Goal: Information Seeking & Learning: Learn about a topic

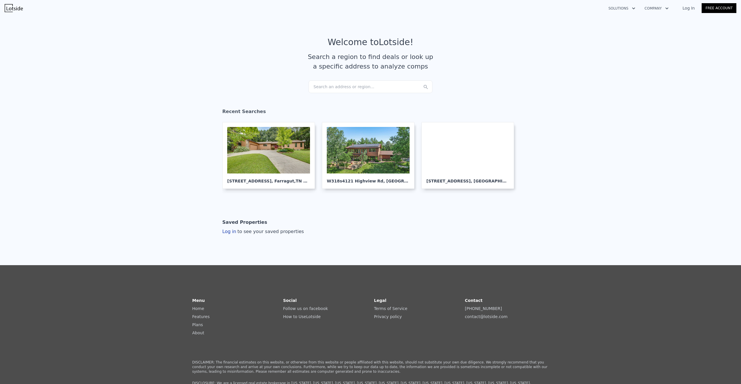
click at [331, 86] on div "Search an address or region..." at bounding box center [371, 86] width 124 height 13
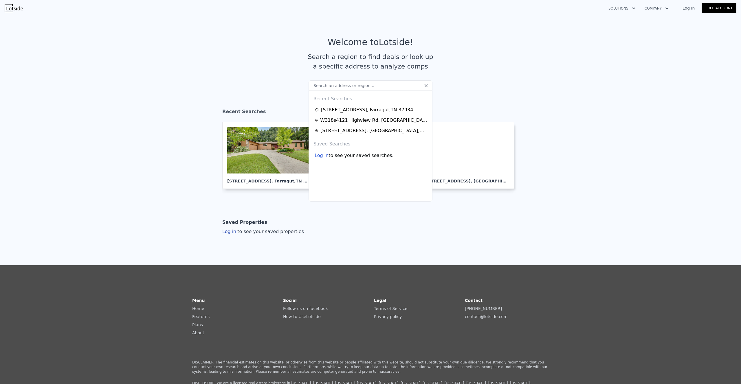
type input "[STREET_ADDRESS][PERSON_NAME]"
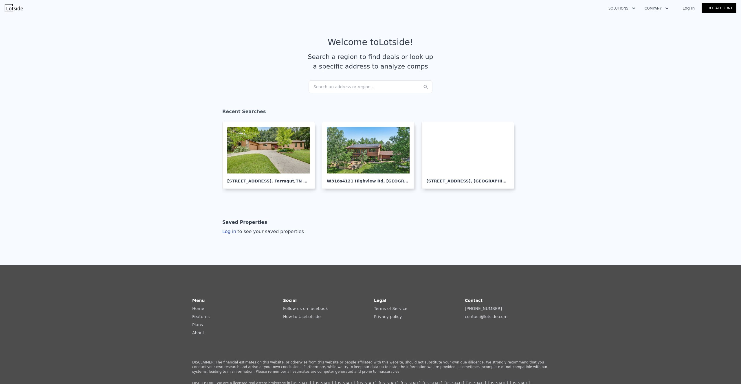
click at [233, 88] on section "Welcome to Lotside ! Search a region to find deals or look up a specific addres…" at bounding box center [370, 59] width 741 height 90
click at [383, 90] on div "Search an address or region..." at bounding box center [371, 86] width 124 height 13
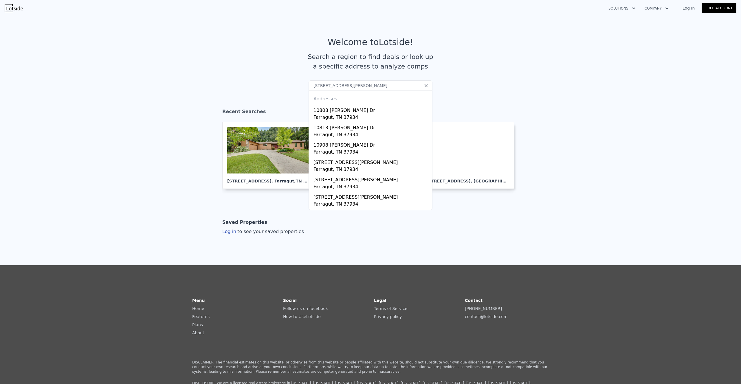
type input "[STREET_ADDRESS][PERSON_NAME]"
click at [356, 103] on div "Addresses" at bounding box center [370, 98] width 119 height 14
click at [354, 109] on div "10808 [PERSON_NAME] Dr" at bounding box center [371, 109] width 116 height 9
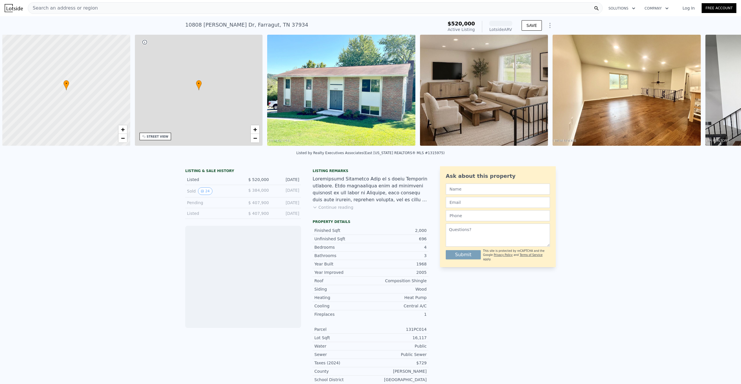
scroll to position [0, 2]
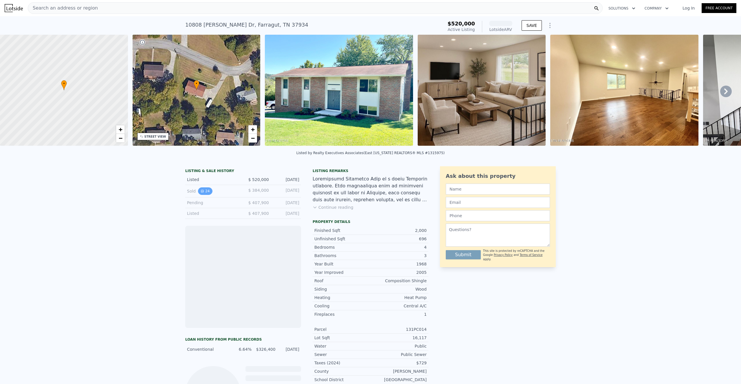
click at [199, 195] on button "24" at bounding box center [205, 192] width 14 height 8
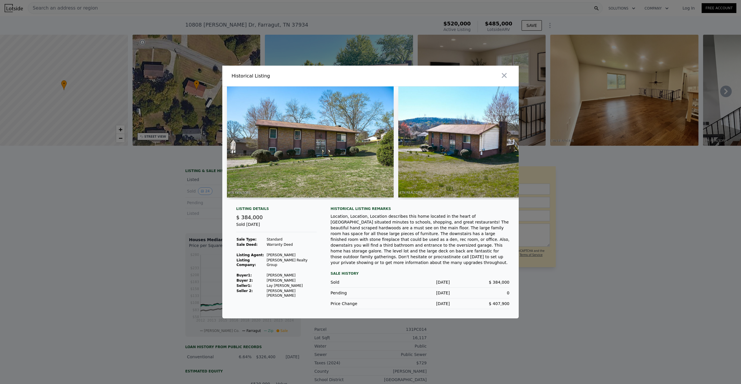
click at [287, 154] on img at bounding box center [310, 142] width 167 height 111
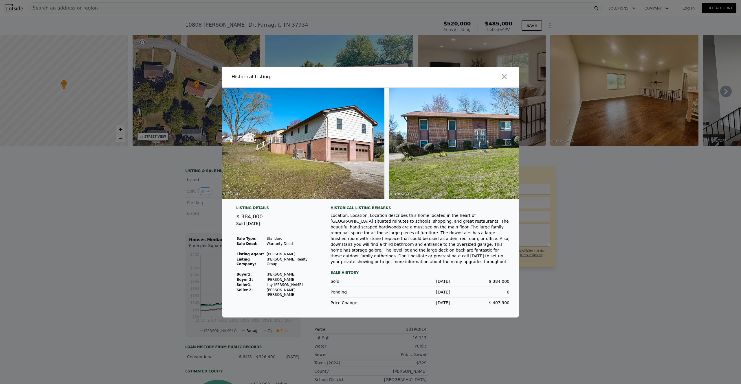
scroll to position [0, 3763]
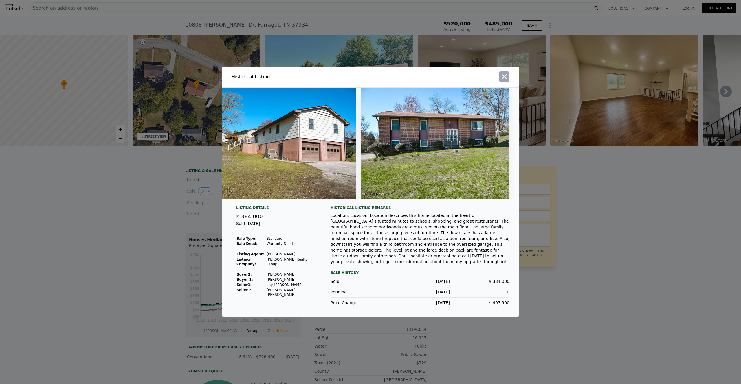
click at [504, 75] on icon "button" at bounding box center [504, 77] width 8 height 8
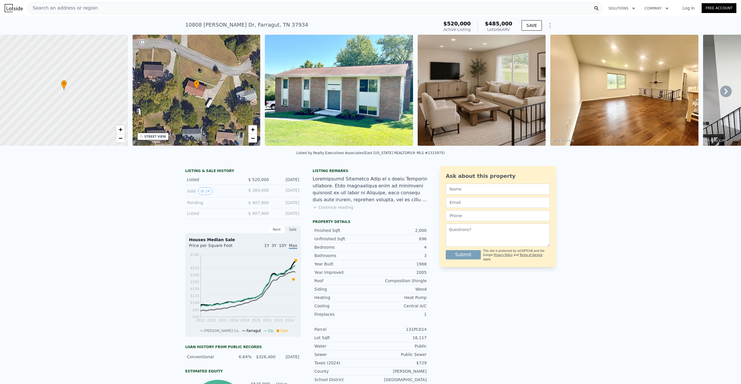
click at [91, 224] on div "LISTING & SALE HISTORY Listed $ 520,000 [DATE] Sold 24 $ 384,000 [DATE] Pending…" at bounding box center [370, 312] width 741 height 300
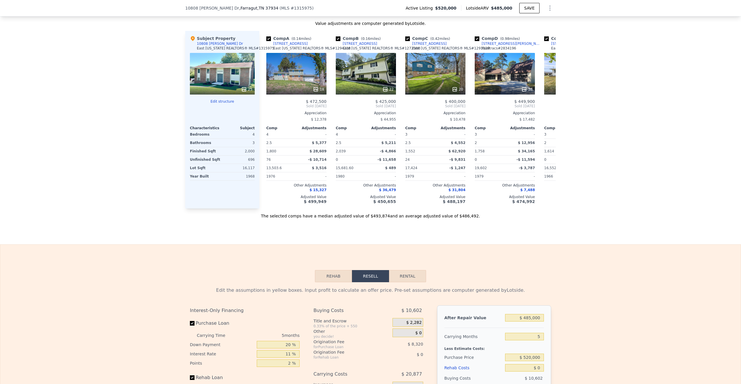
scroll to position [595, 0]
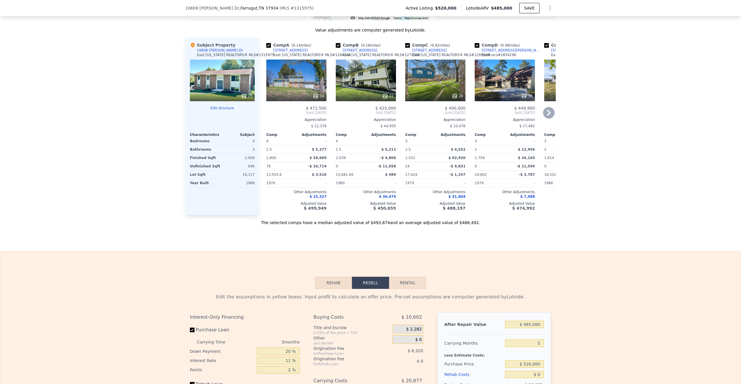
click at [490, 81] on div "38" at bounding box center [505, 81] width 60 height 42
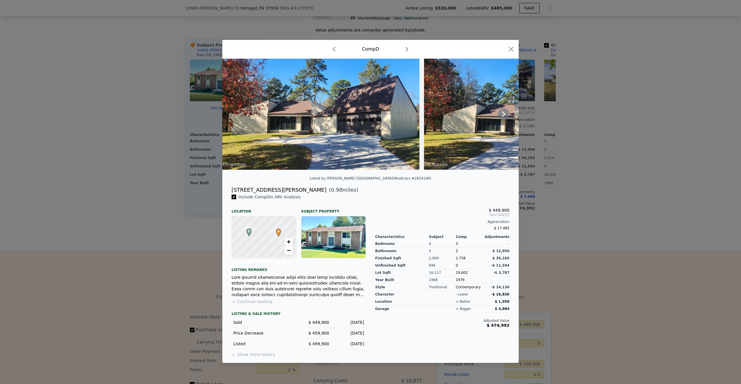
click at [331, 118] on img at bounding box center [320, 114] width 197 height 111
click at [502, 115] on icon at bounding box center [504, 115] width 12 height 12
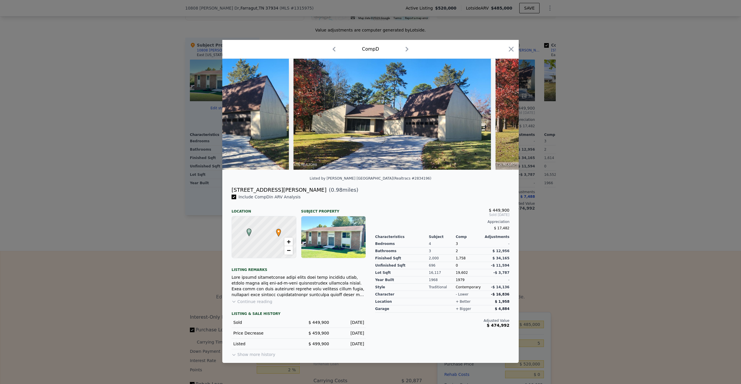
scroll to position [0, 139]
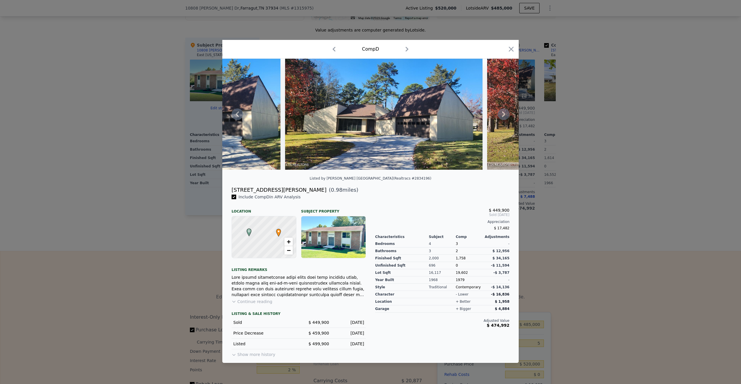
click at [502, 115] on icon at bounding box center [504, 115] width 12 height 12
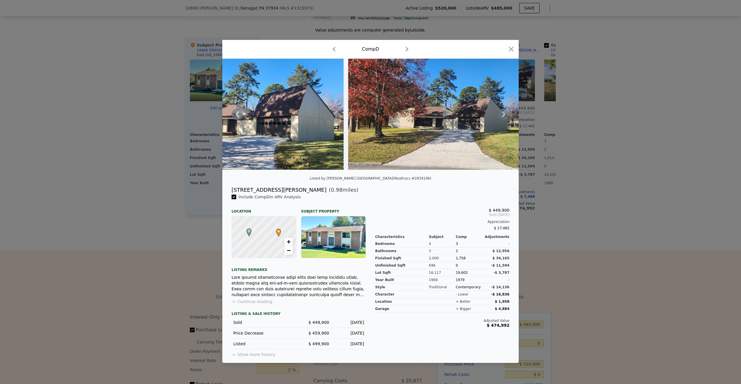
click at [502, 115] on icon at bounding box center [504, 115] width 12 height 12
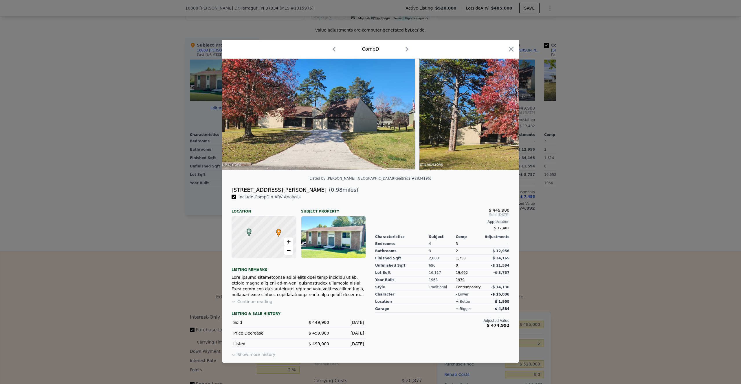
scroll to position [0, 417]
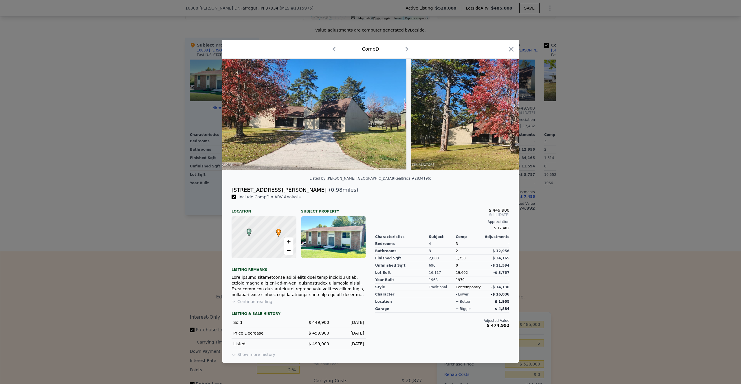
click at [502, 115] on img at bounding box center [509, 114] width 197 height 111
click at [503, 113] on icon at bounding box center [503, 114] width 3 height 6
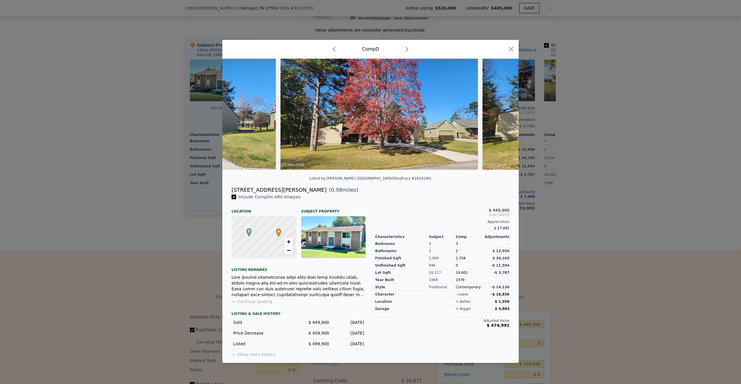
scroll to position [0, 556]
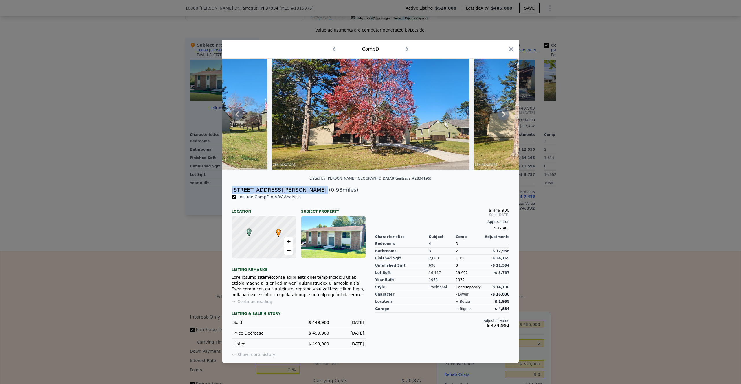
drag, startPoint x: 278, startPoint y: 192, endPoint x: 231, endPoint y: 193, distance: 47.8
click at [231, 193] on div "[STREET_ADDRESS][PERSON_NAME] ( 0.98 miles)" at bounding box center [370, 190] width 287 height 8
